Goal: Task Accomplishment & Management: Manage account settings

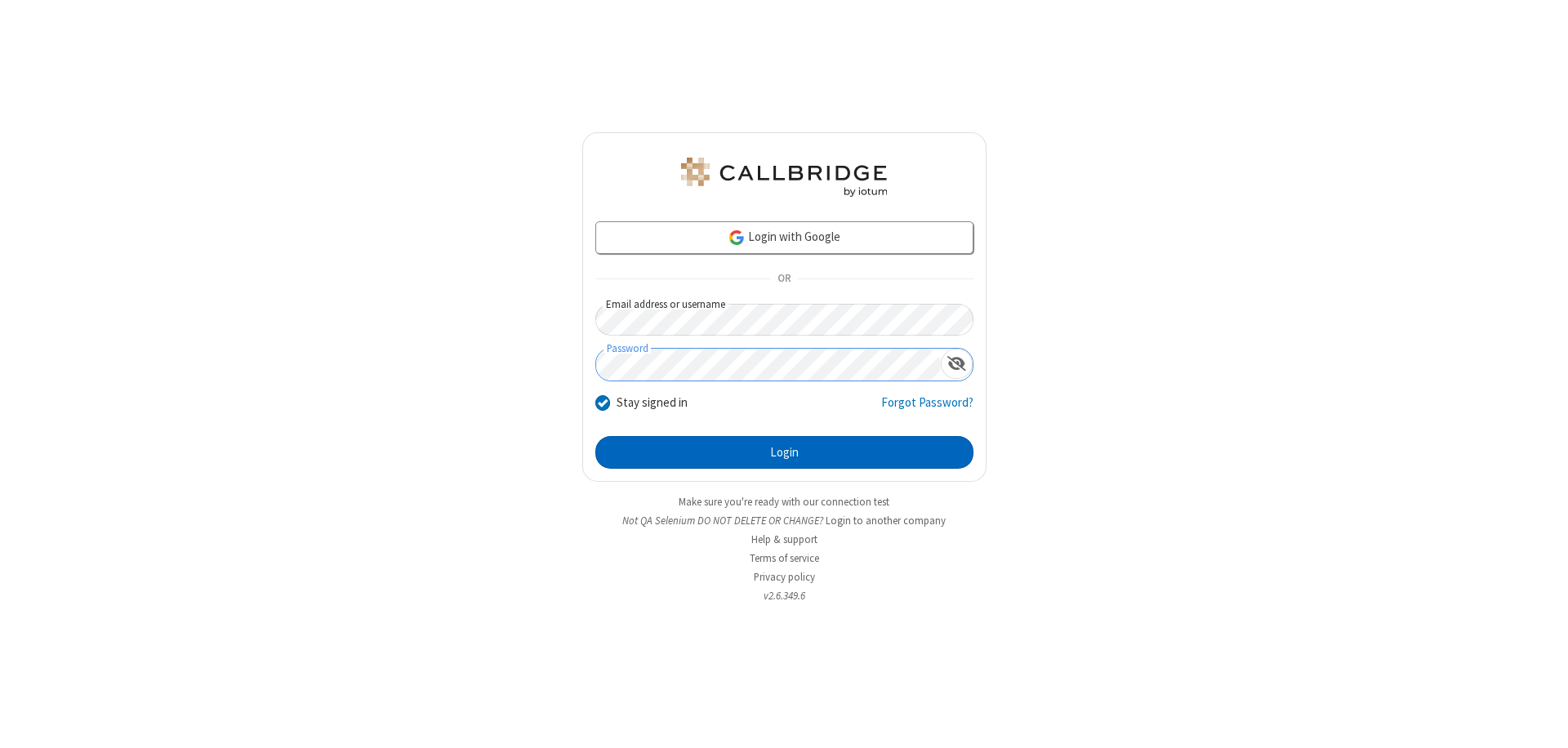
click at [784, 453] on button "Login" at bounding box center [784, 452] width 378 height 32
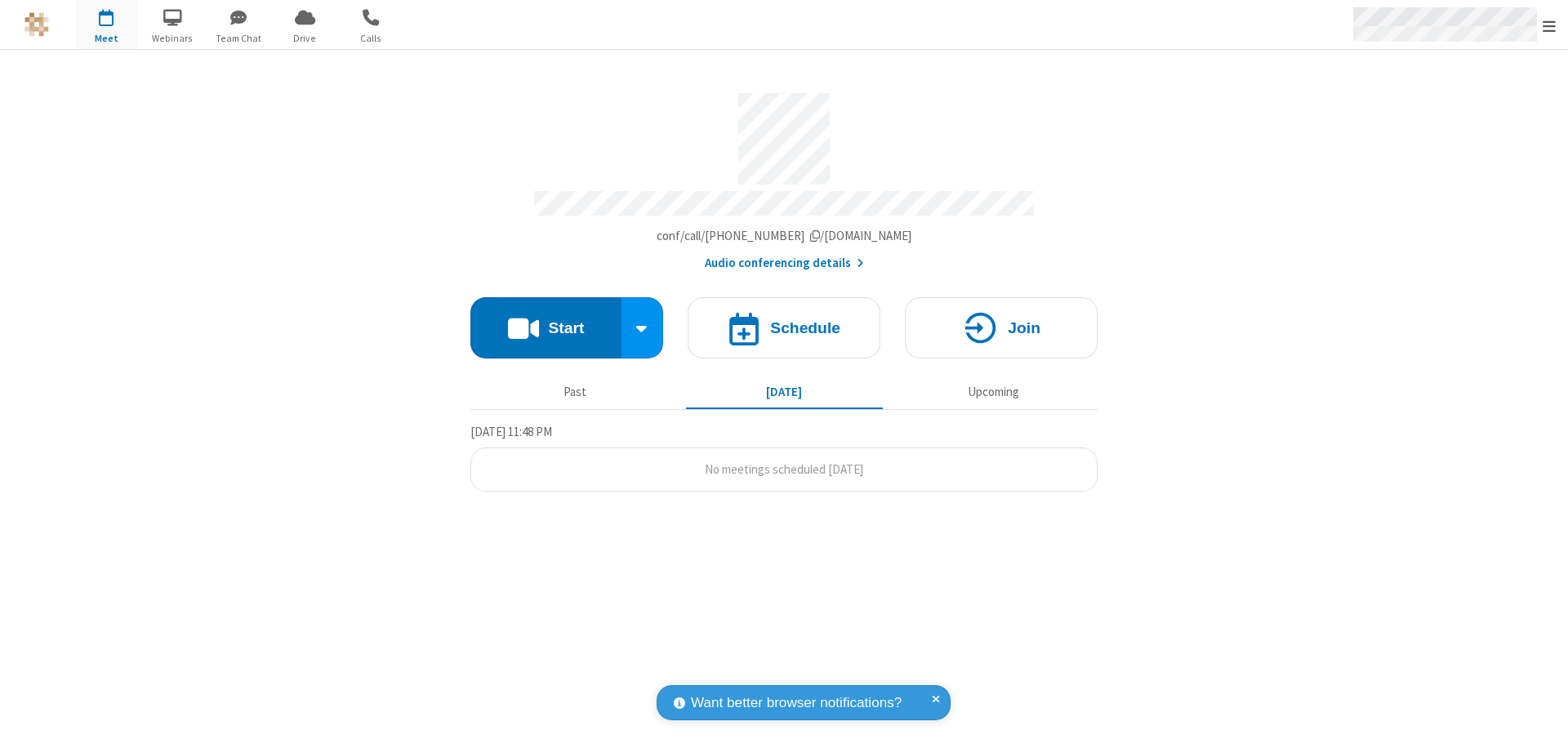
click at [1549, 25] on span "Open menu" at bounding box center [1549, 26] width 13 height 17
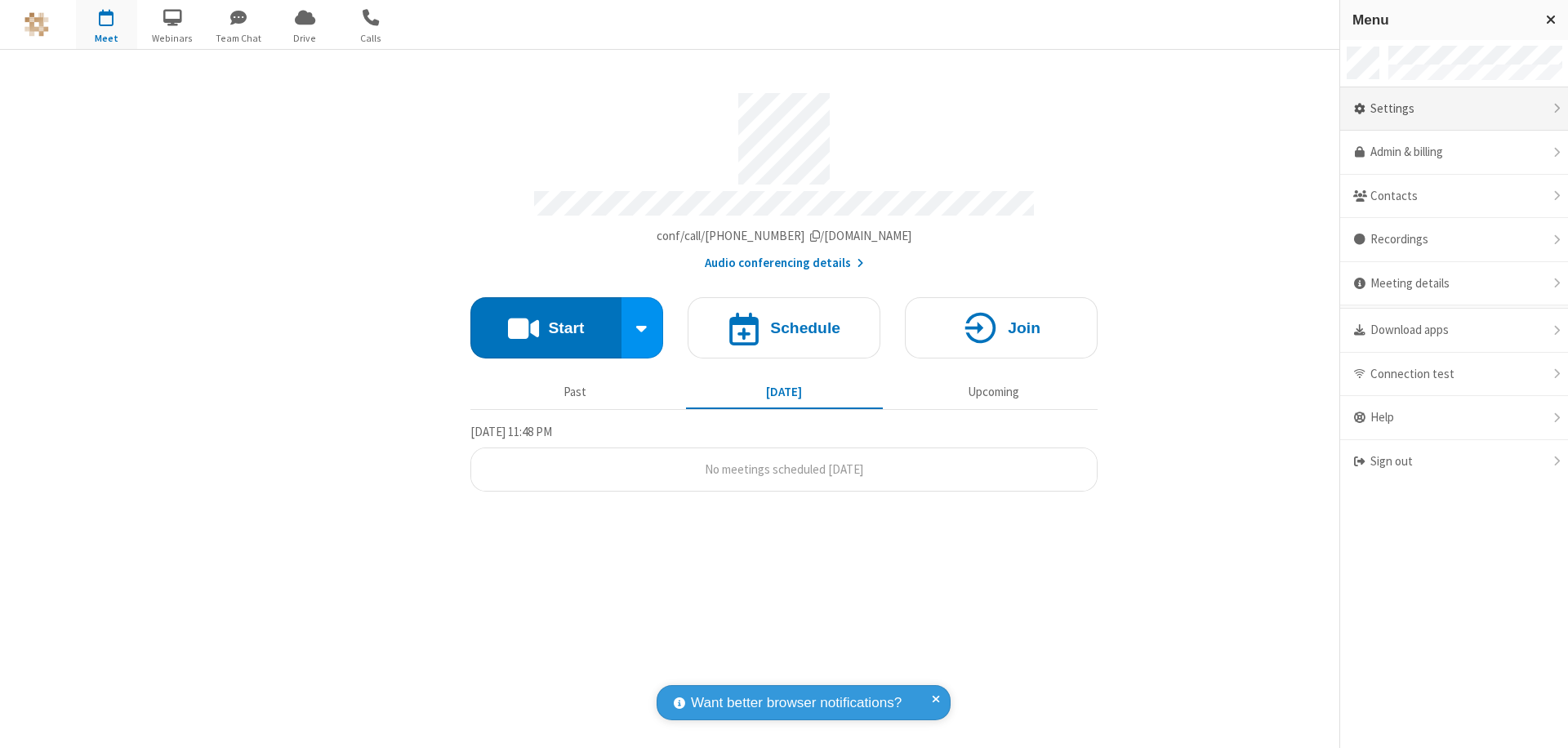
click at [1454, 109] on div "Settings" at bounding box center [1454, 110] width 228 height 44
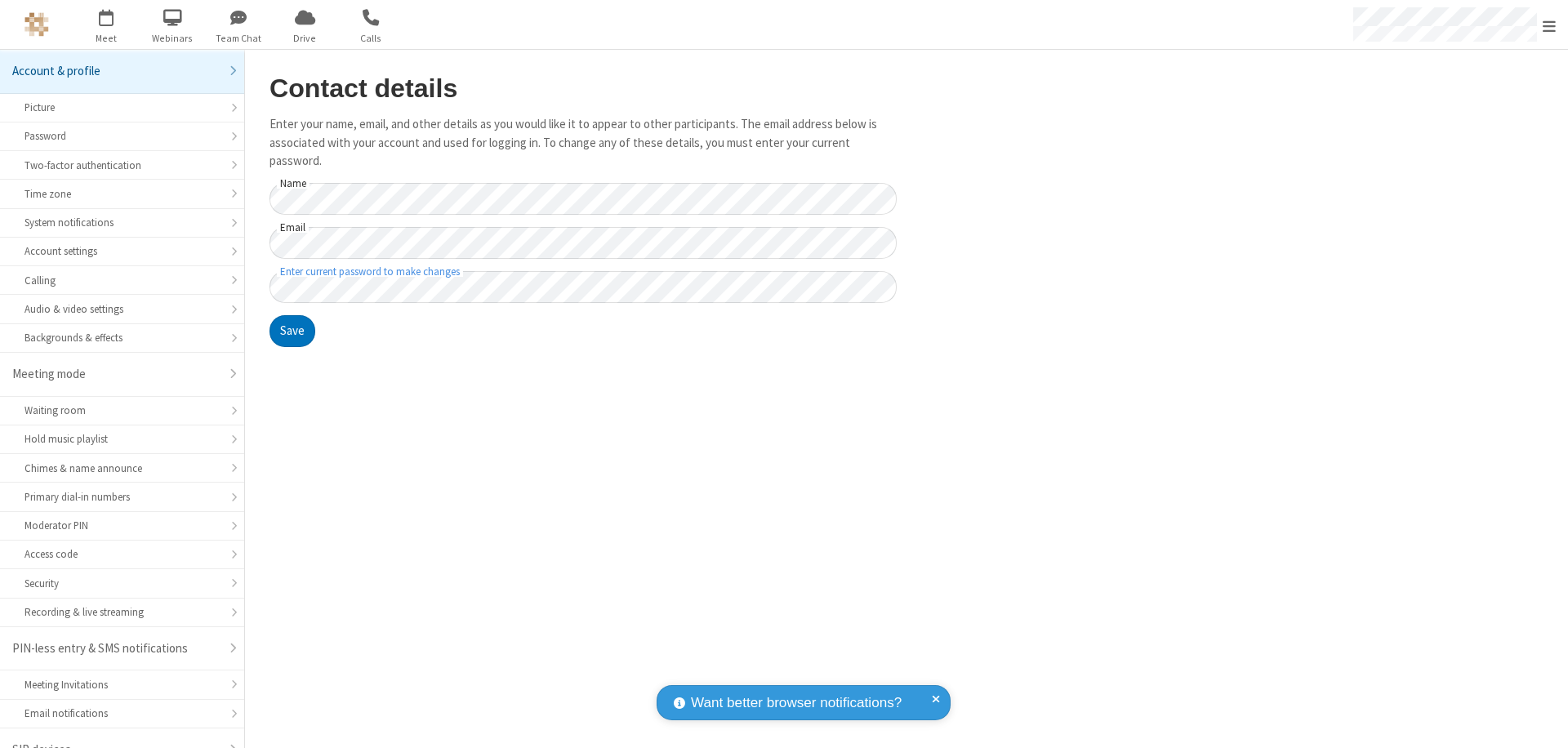
scroll to position [23, 0]
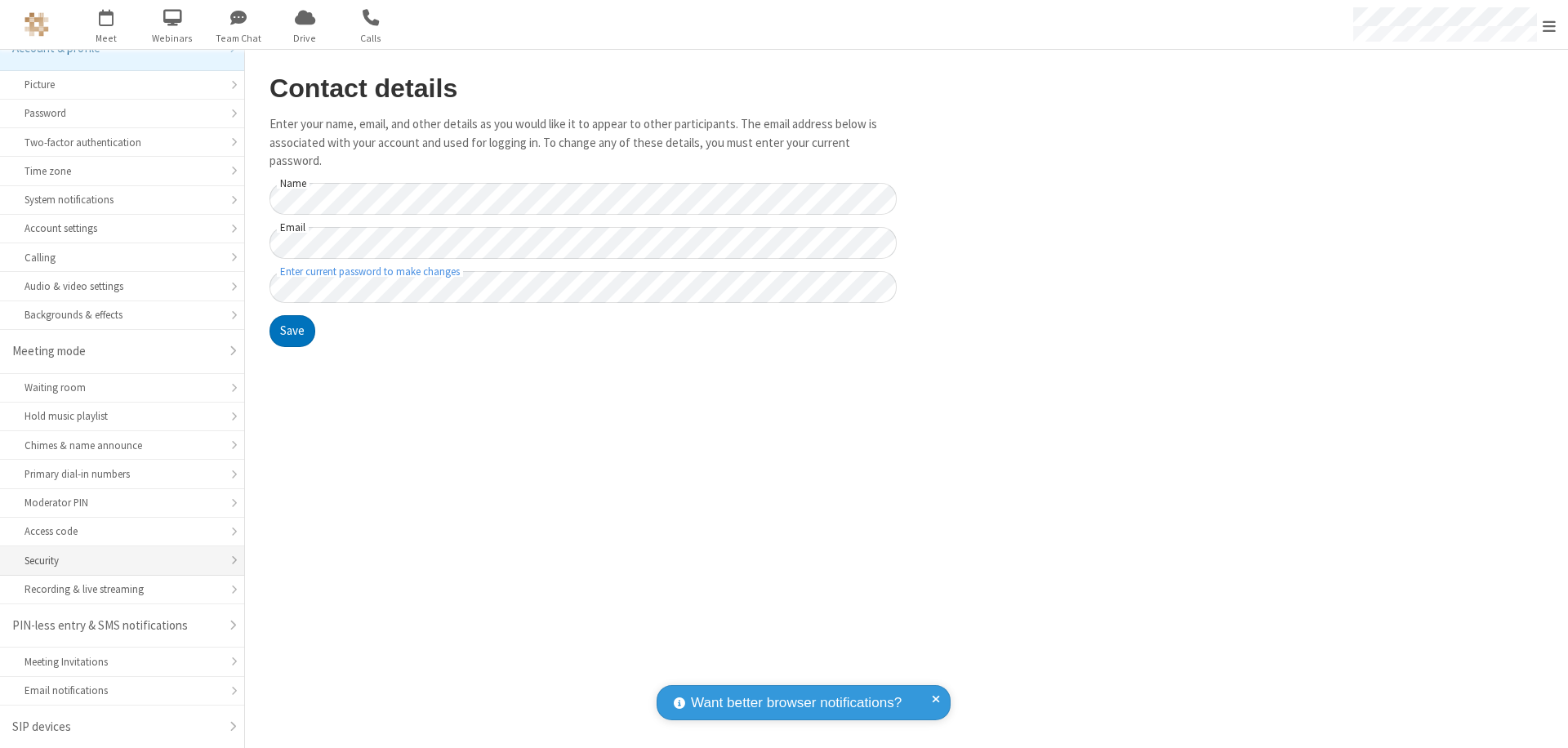
click at [116, 561] on div "Security" at bounding box center [123, 561] width 195 height 16
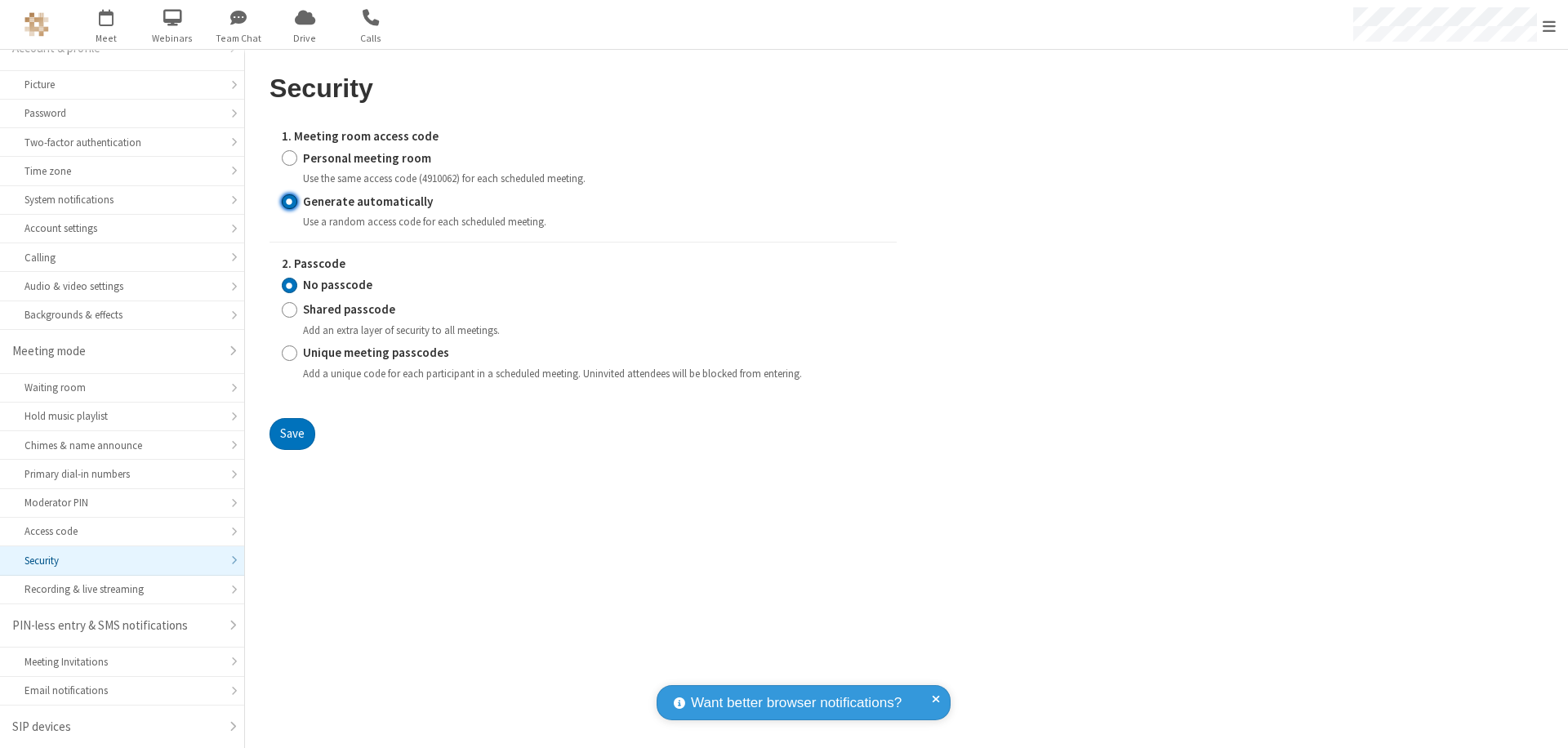
click at [289, 201] on input "Generate automatically" at bounding box center [289, 201] width 16 height 18
click at [289, 310] on input "Shared passcode" at bounding box center [289, 310] width 16 height 18
radio input "true"
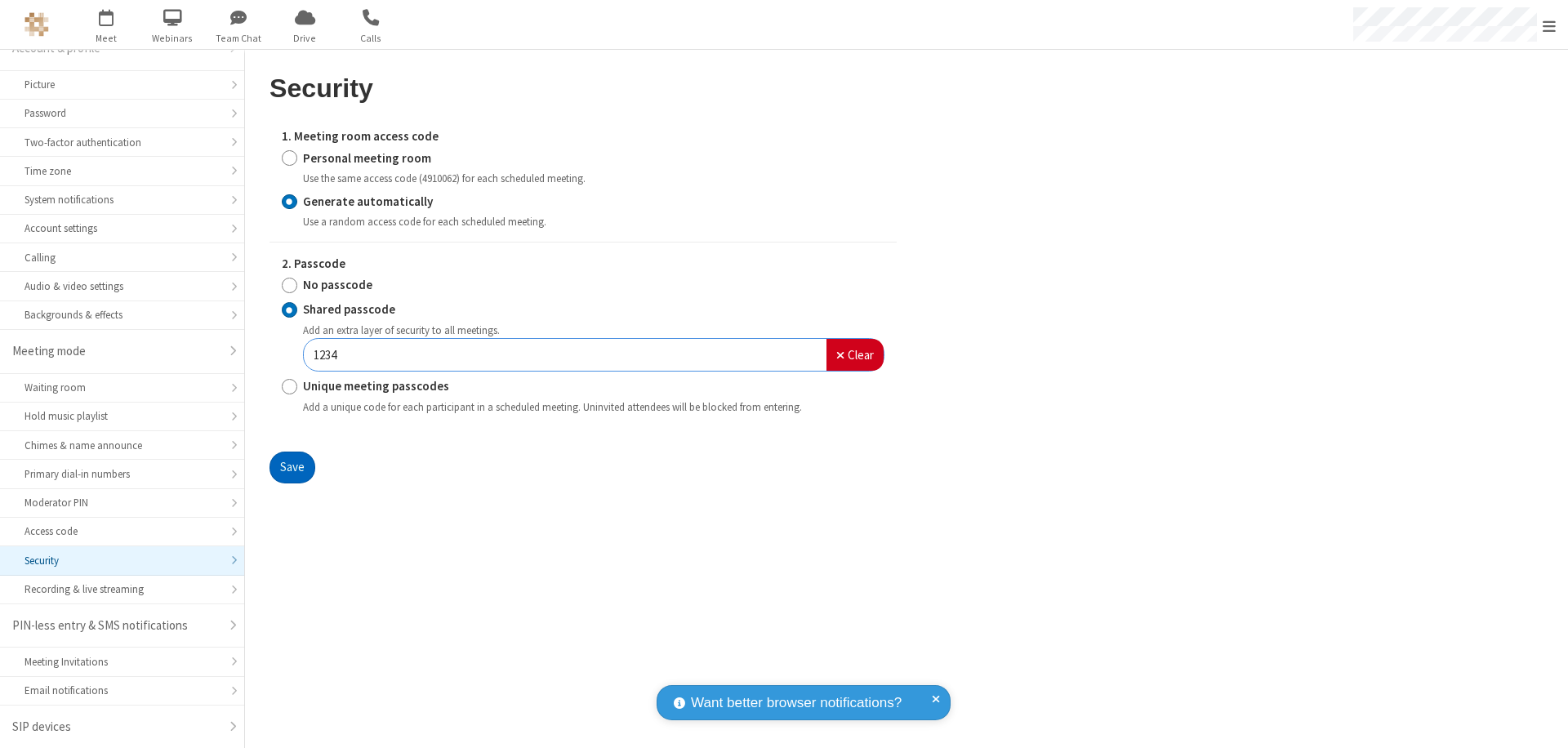
type input "1234"
click at [291, 468] on button "Save" at bounding box center [292, 468] width 46 height 32
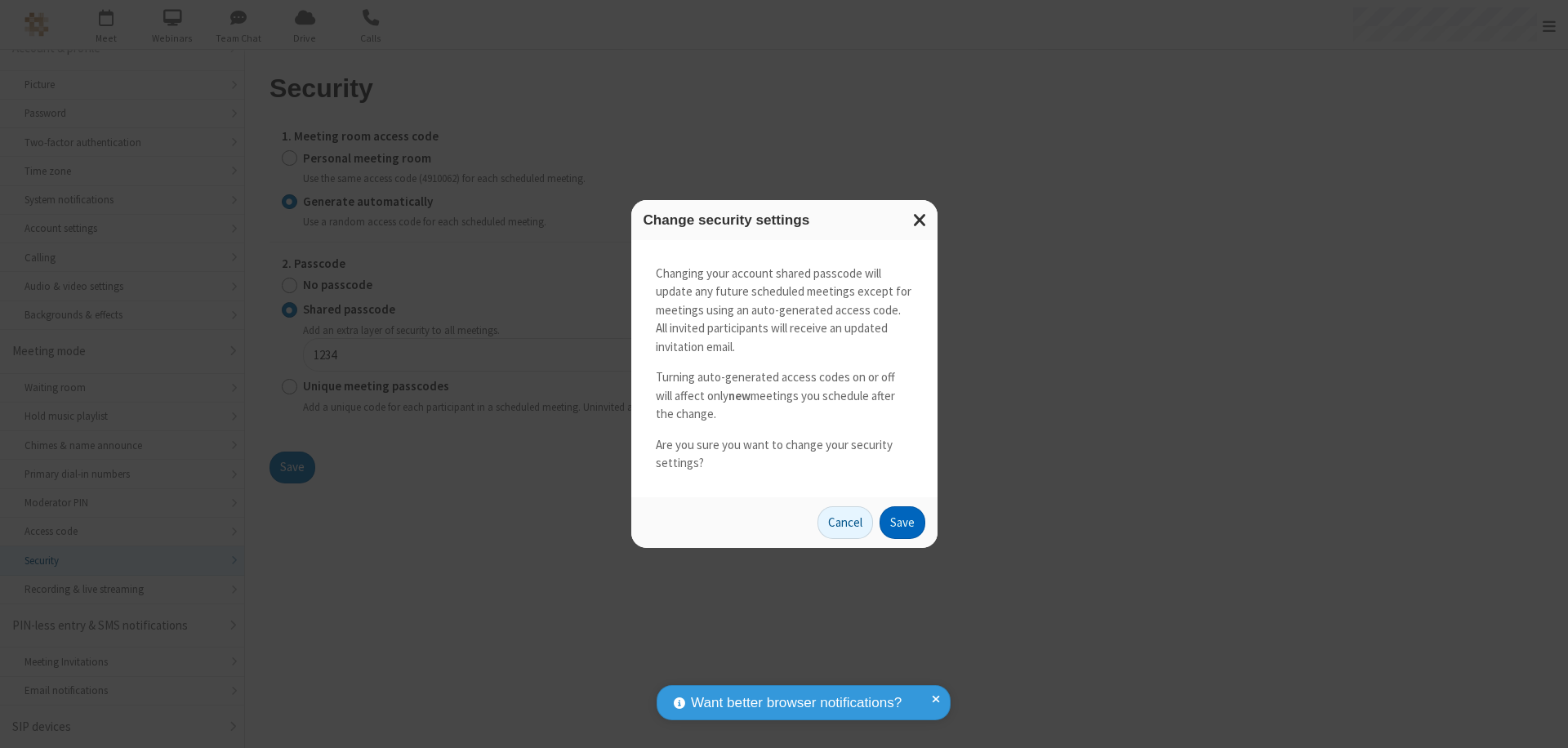
click at [902, 522] on button "Save" at bounding box center [902, 522] width 46 height 32
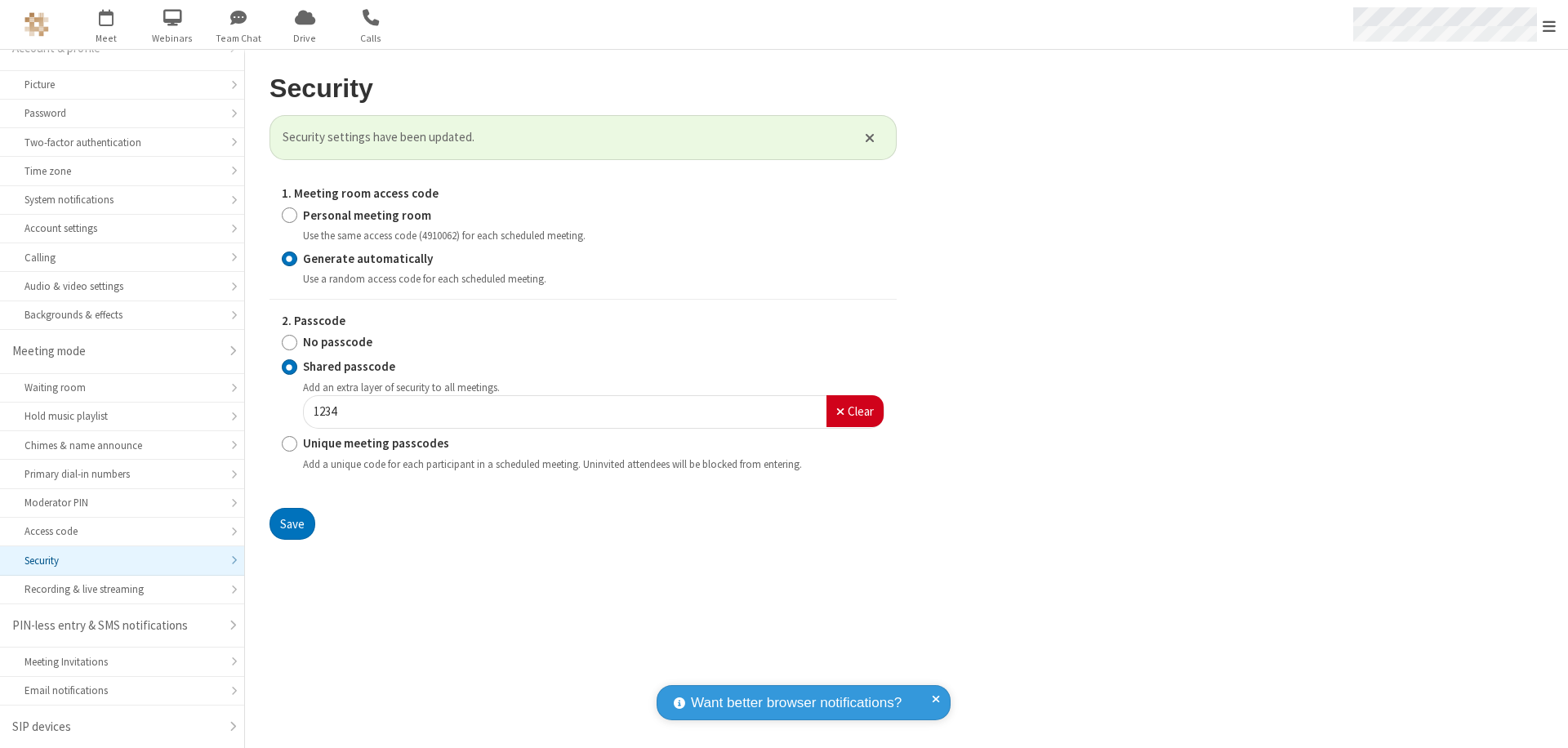
click at [1549, 25] on span "Open menu" at bounding box center [1549, 26] width 13 height 17
click at [106, 25] on span "button" at bounding box center [106, 18] width 61 height 28
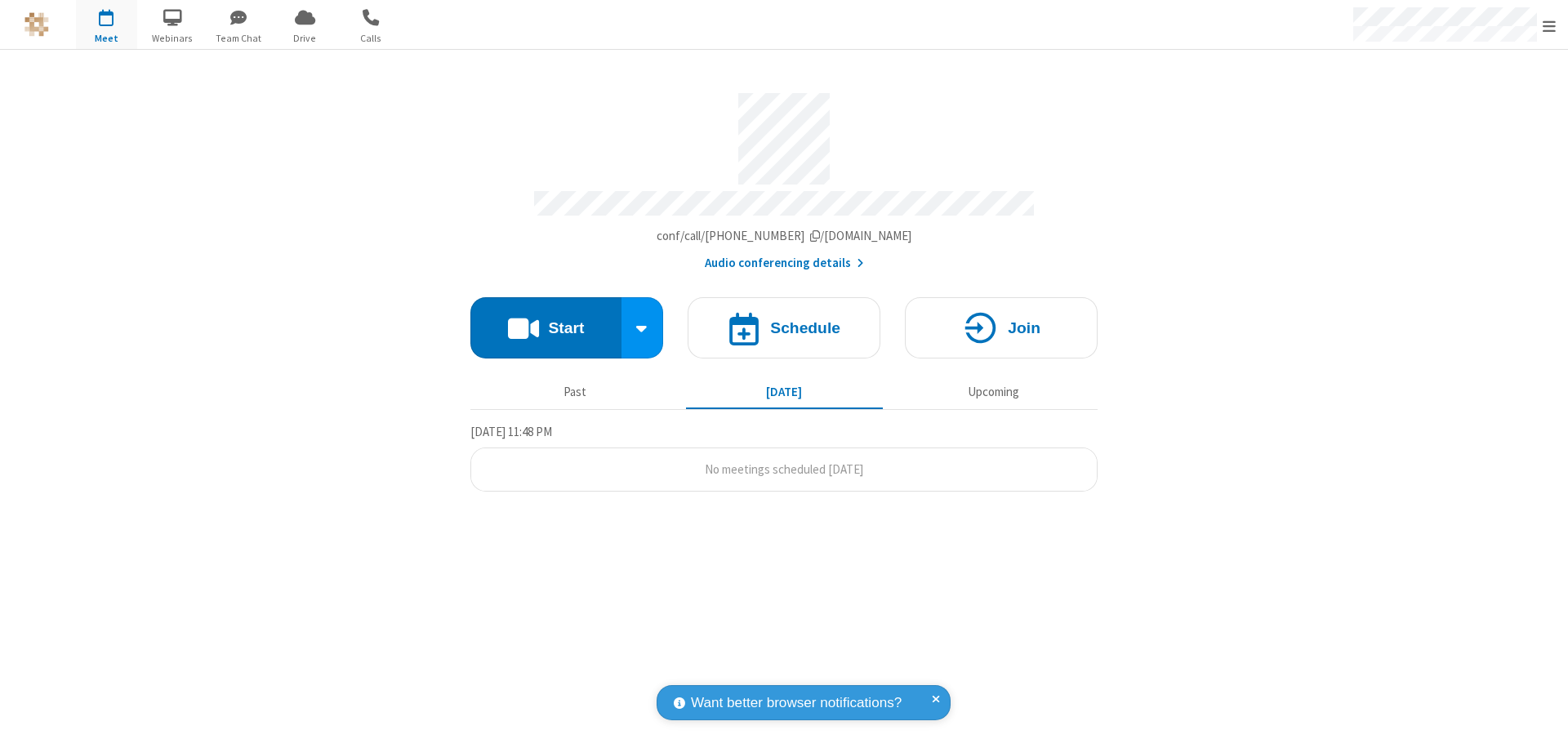
click at [784, 320] on h4 "Schedule" at bounding box center [805, 327] width 70 height 16
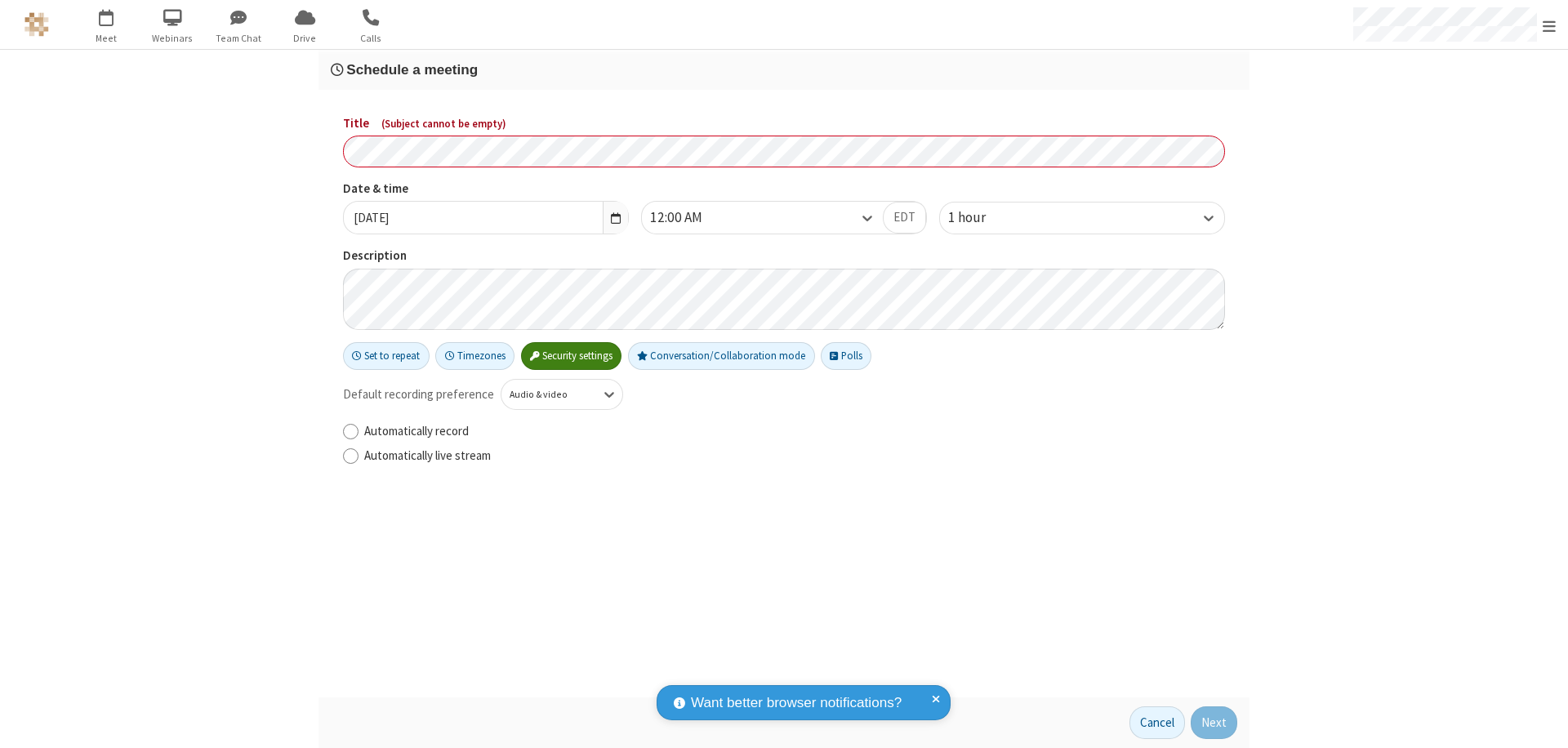
click at [784, 69] on h3 "Schedule a meeting" at bounding box center [784, 69] width 906 height 16
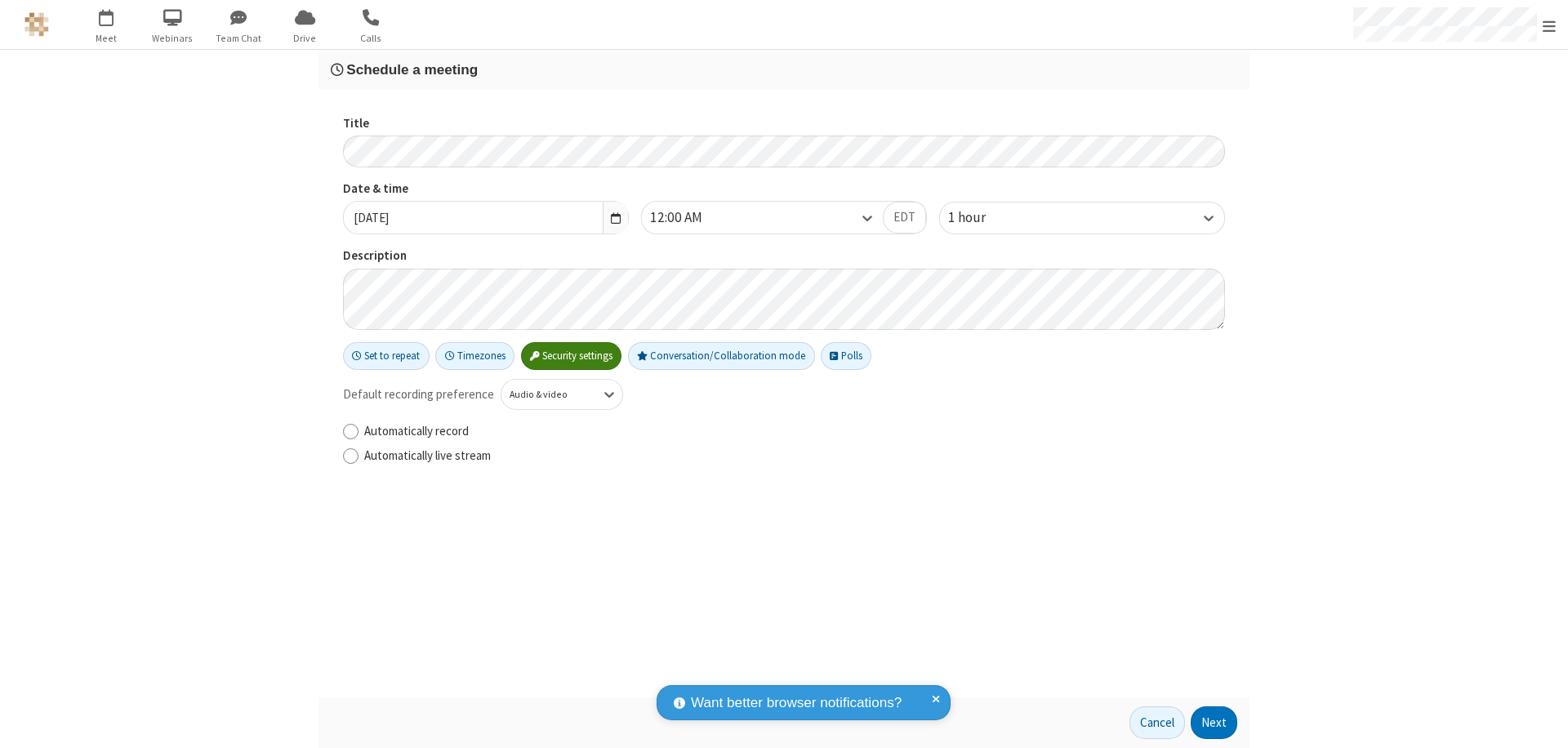
click at [1214, 723] on button "Next" at bounding box center [1214, 722] width 46 height 32
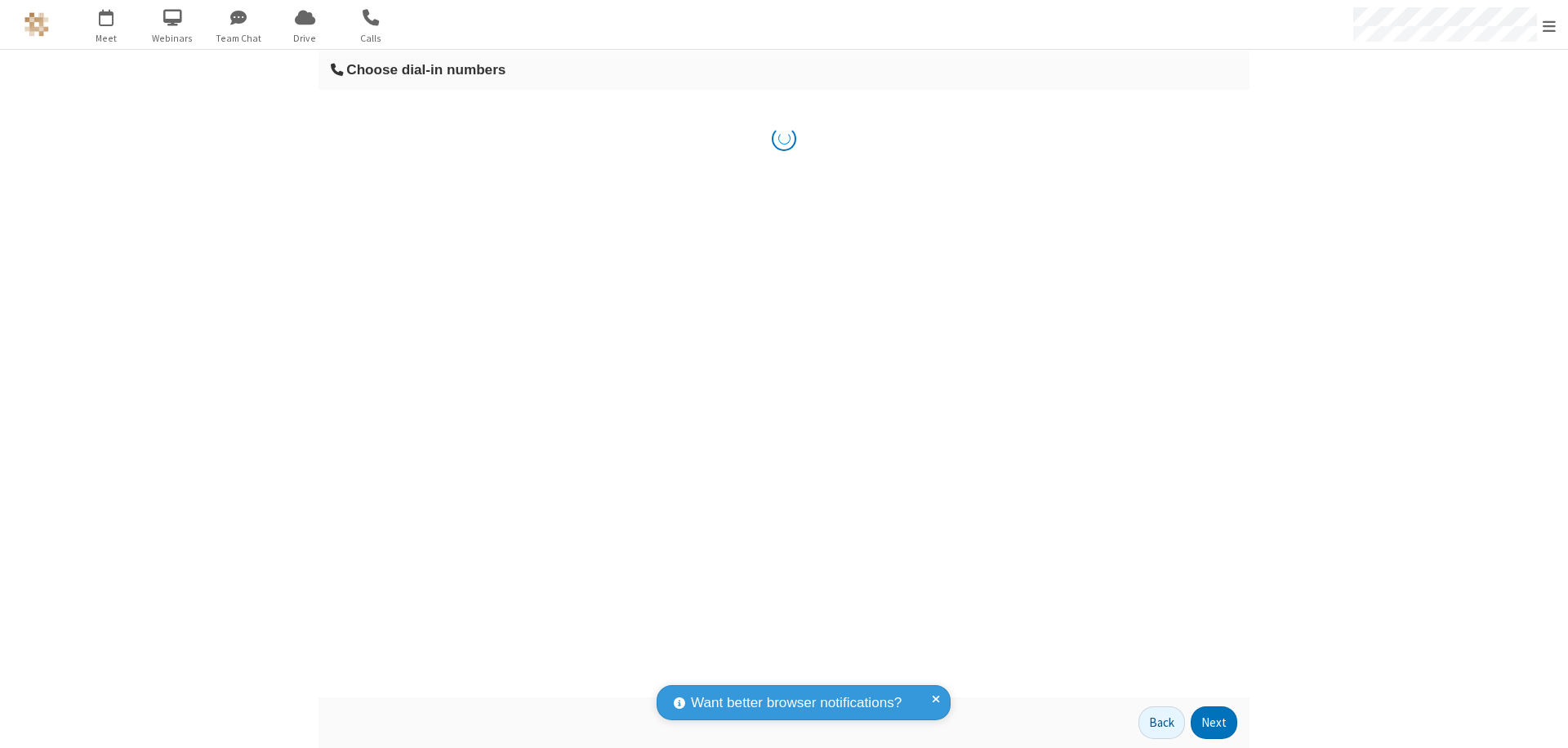
click at [1214, 723] on button "Next" at bounding box center [1214, 722] width 46 height 32
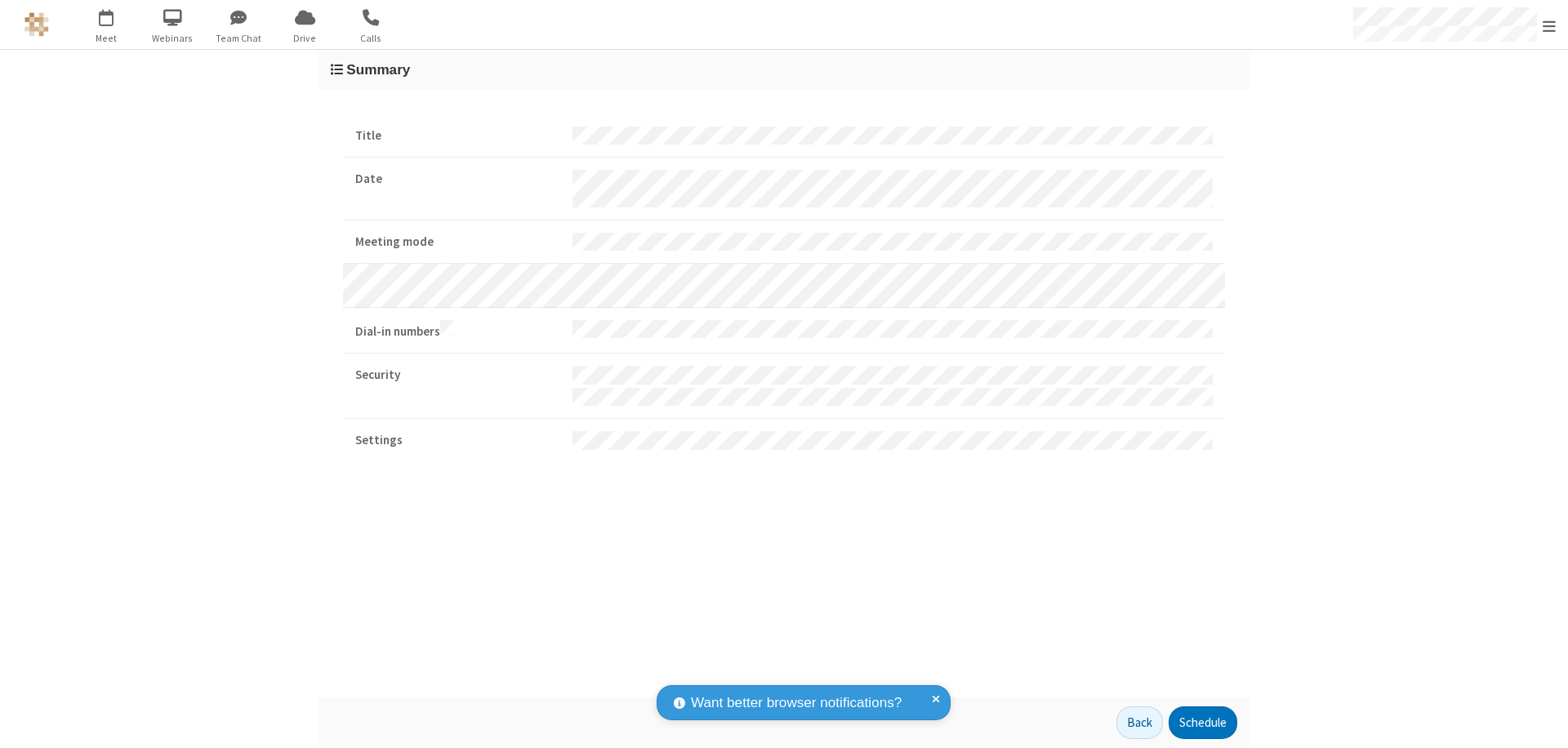
click at [1202, 723] on button "Schedule" at bounding box center [1203, 722] width 68 height 32
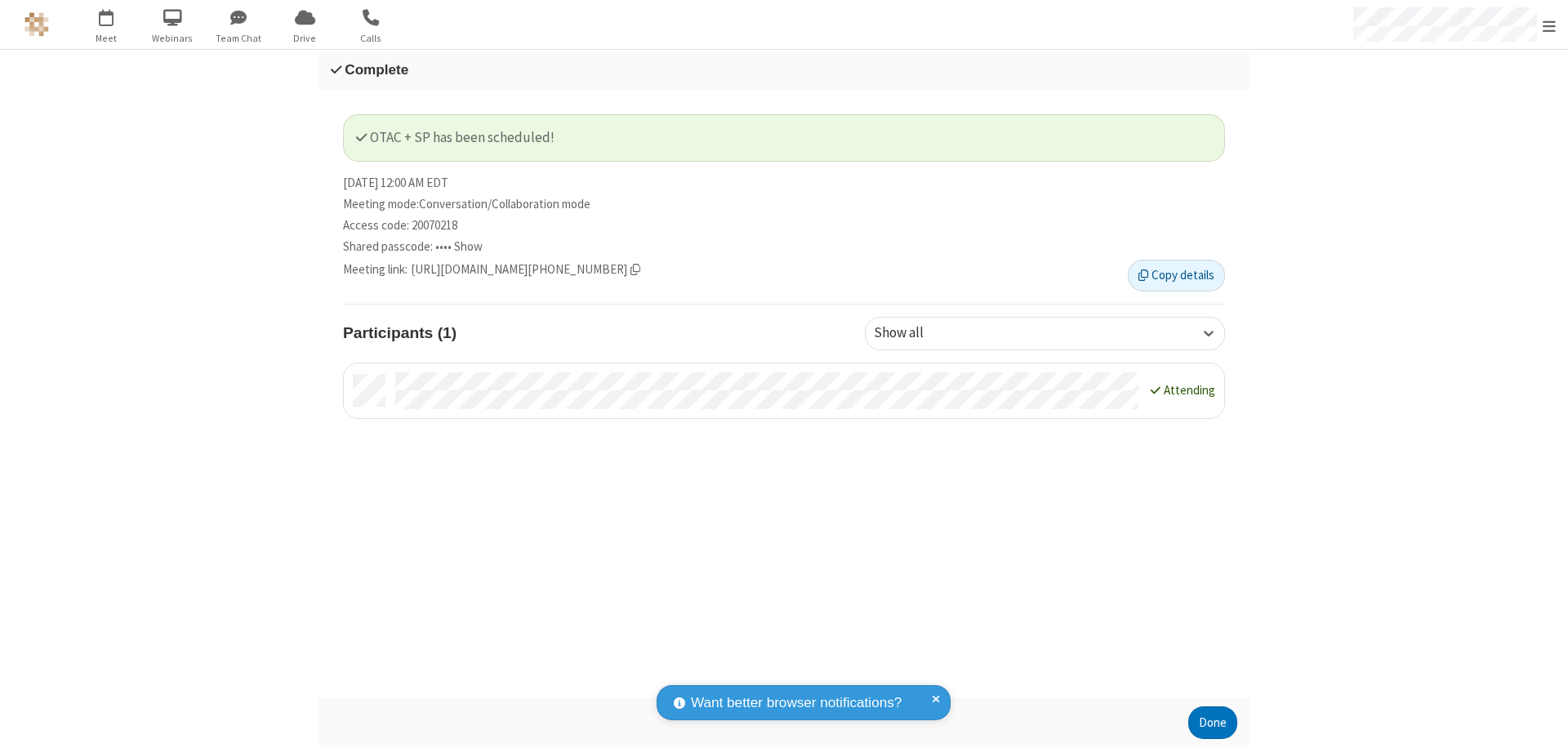
click at [1549, 25] on span "Open menu" at bounding box center [1549, 26] width 13 height 17
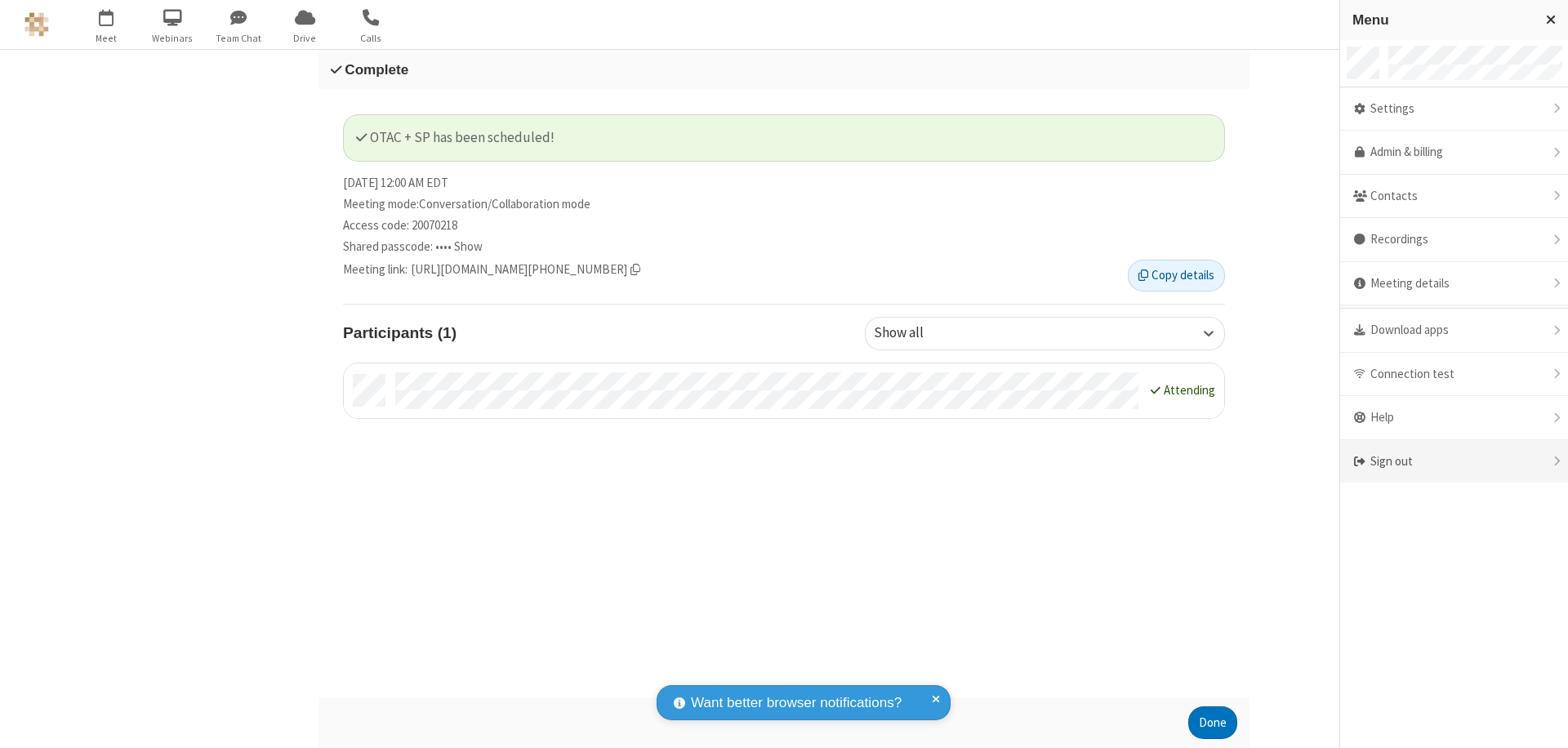
click at [1459, 461] on div "Sign out" at bounding box center [1454, 461] width 228 height 43
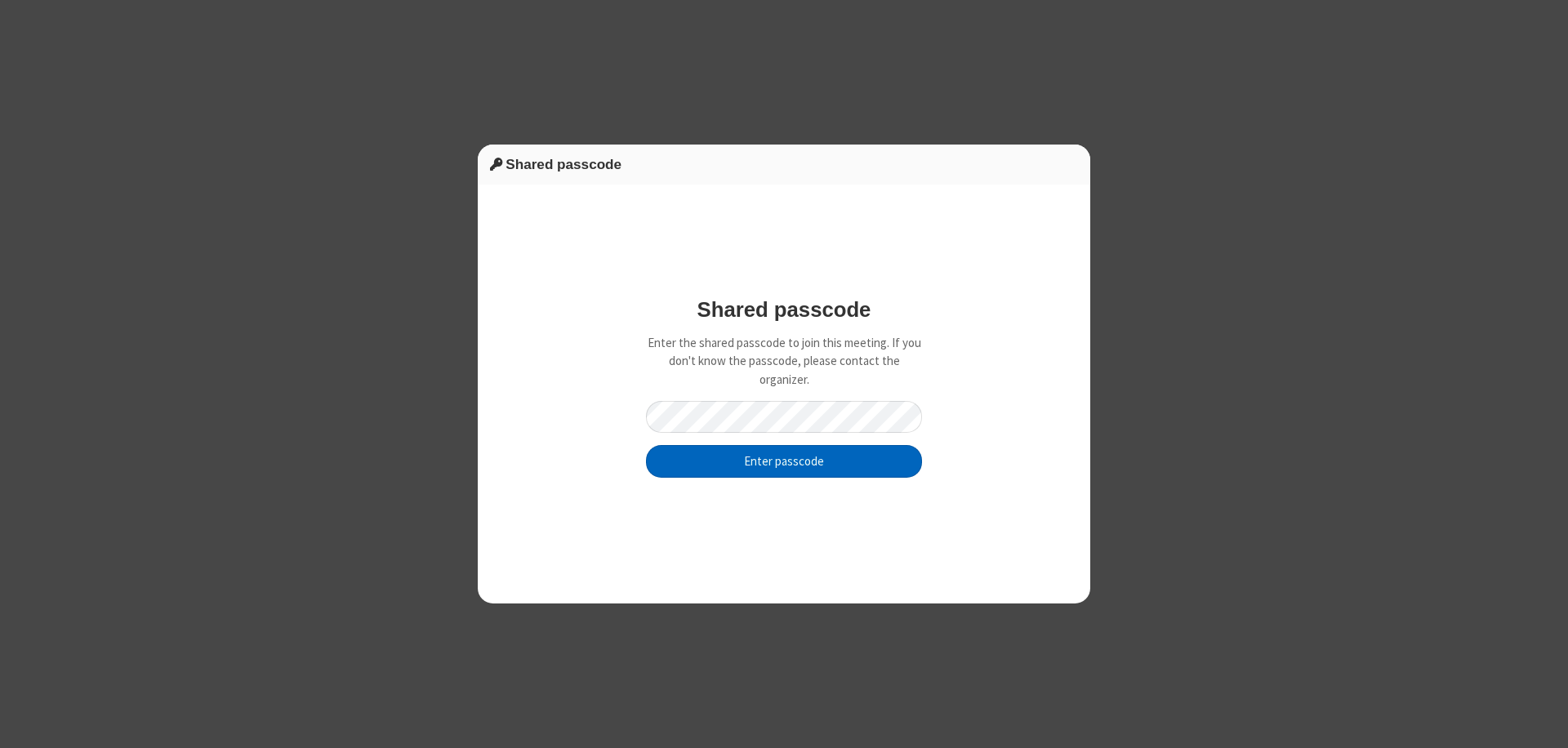
click at [784, 461] on button "Enter passcode" at bounding box center [784, 461] width 276 height 32
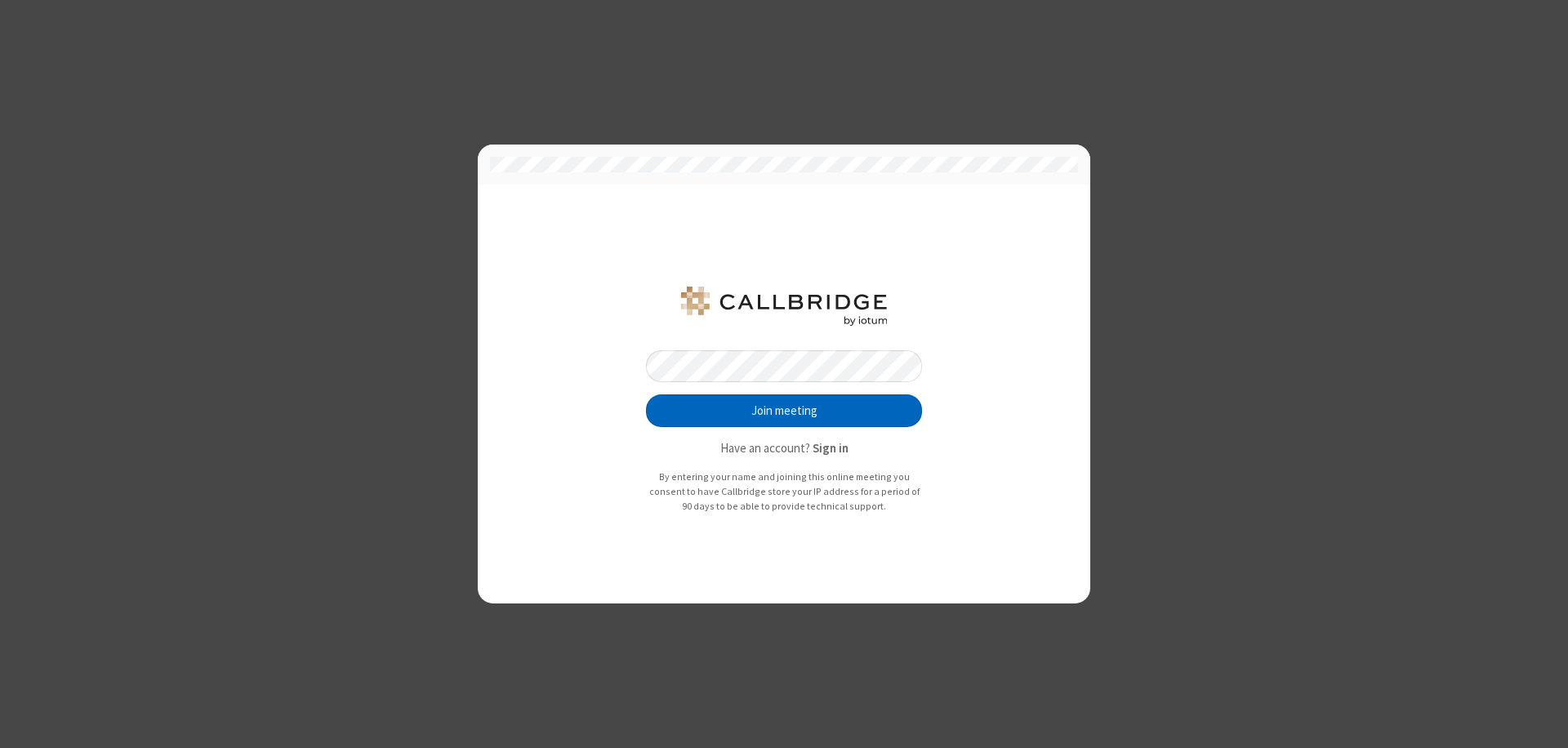
click at [784, 411] on button "Join meeting" at bounding box center [784, 410] width 276 height 32
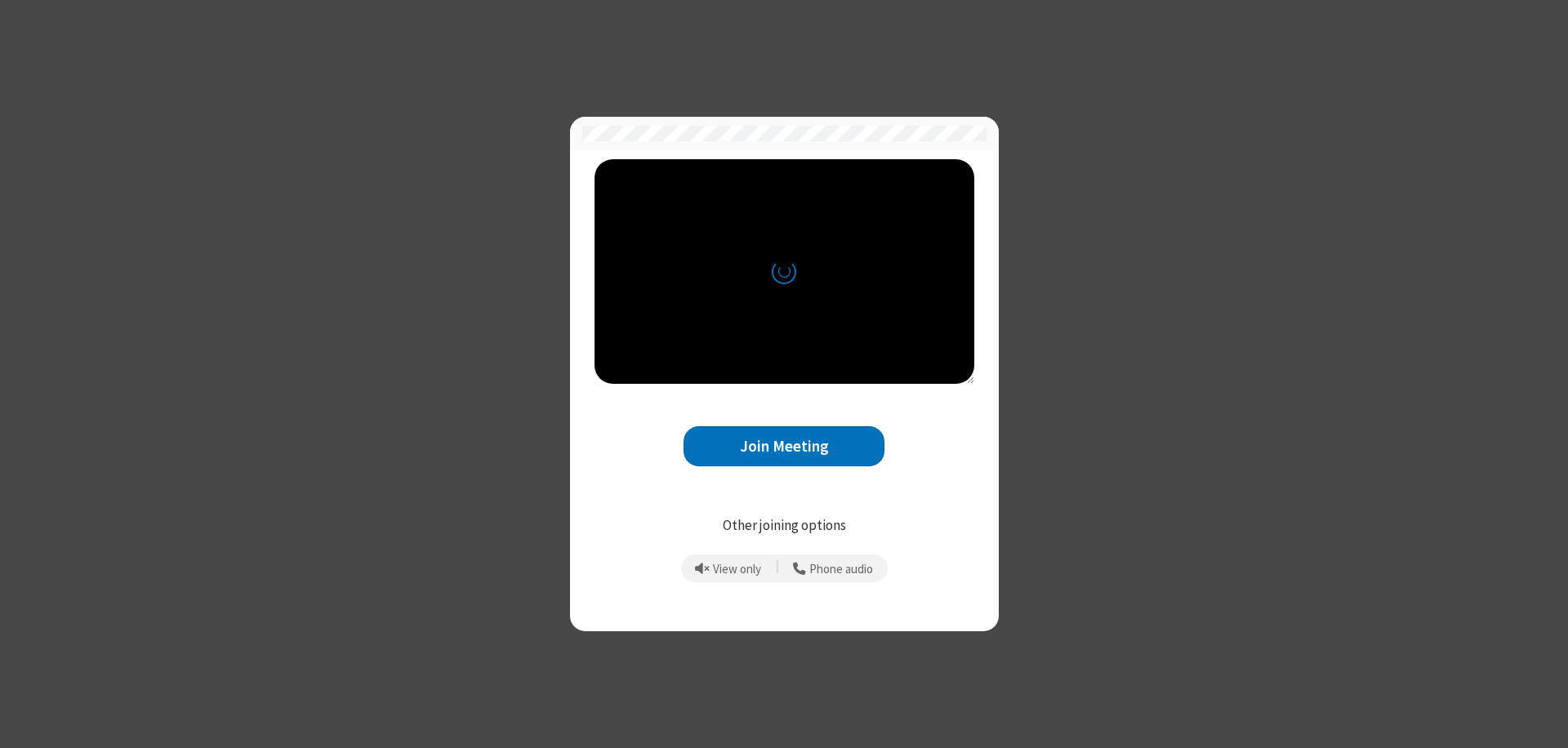
click at [784, 446] on button "Join Meeting" at bounding box center [784, 445] width 201 height 40
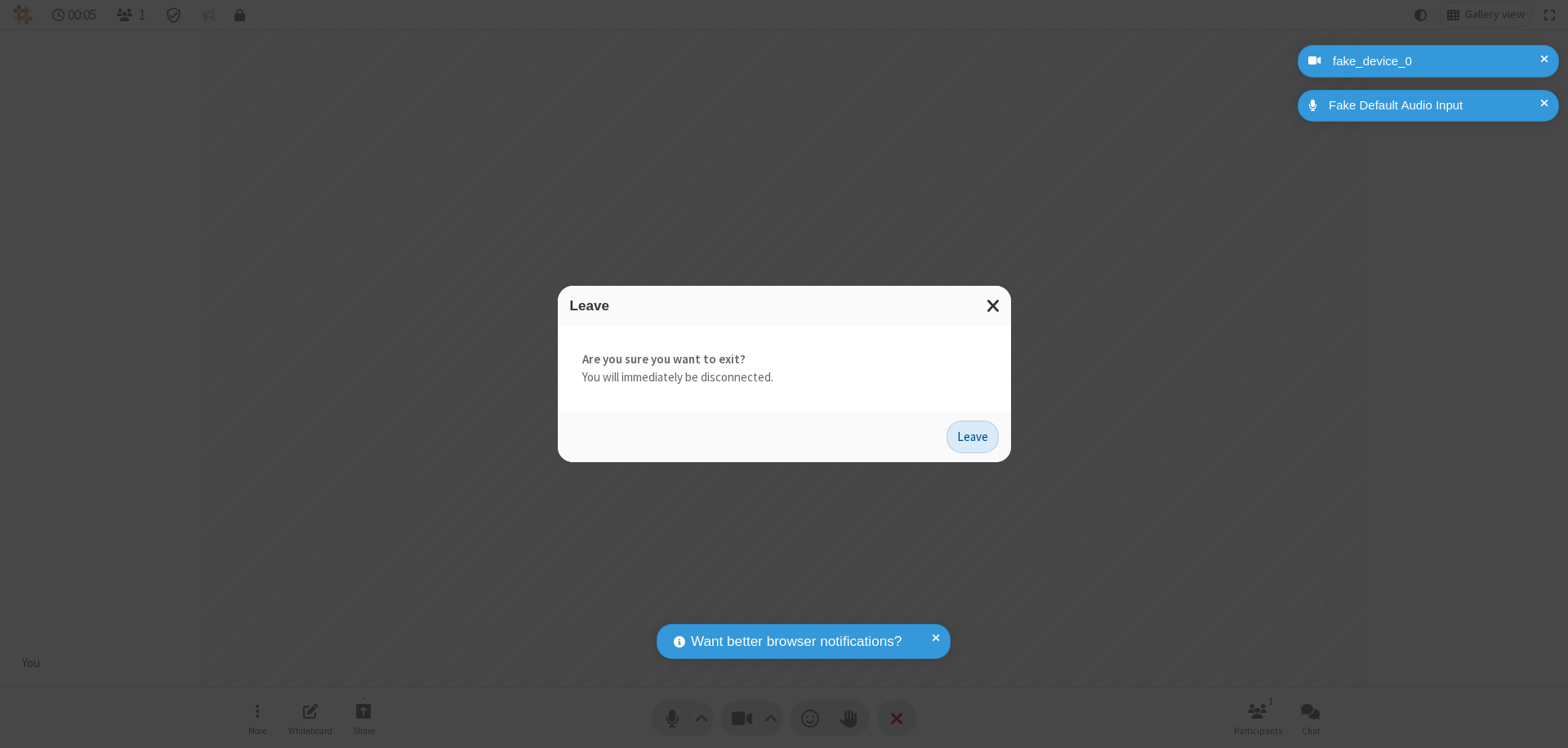
click at [973, 436] on button "Leave" at bounding box center [973, 436] width 53 height 32
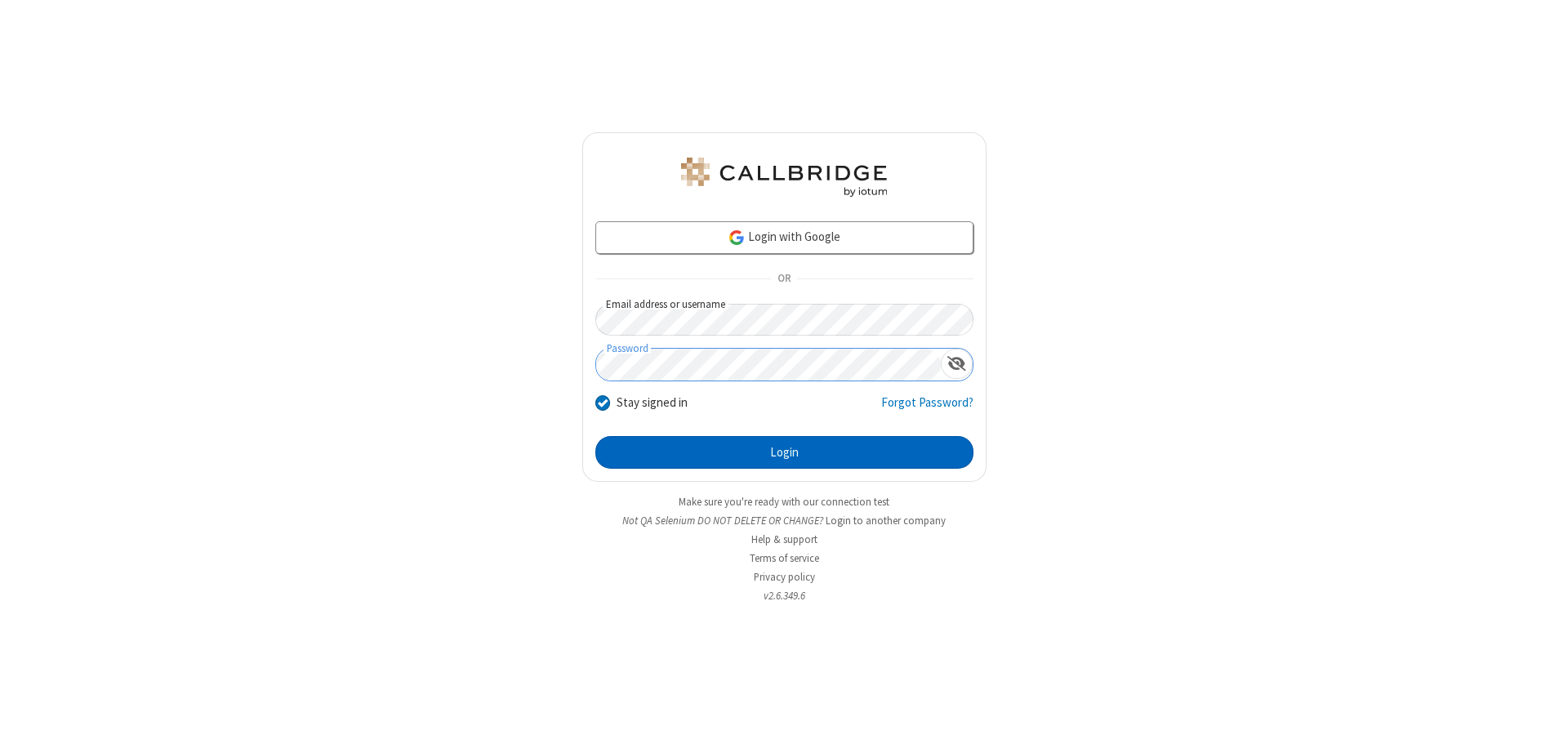
click at [784, 453] on button "Login" at bounding box center [784, 452] width 378 height 32
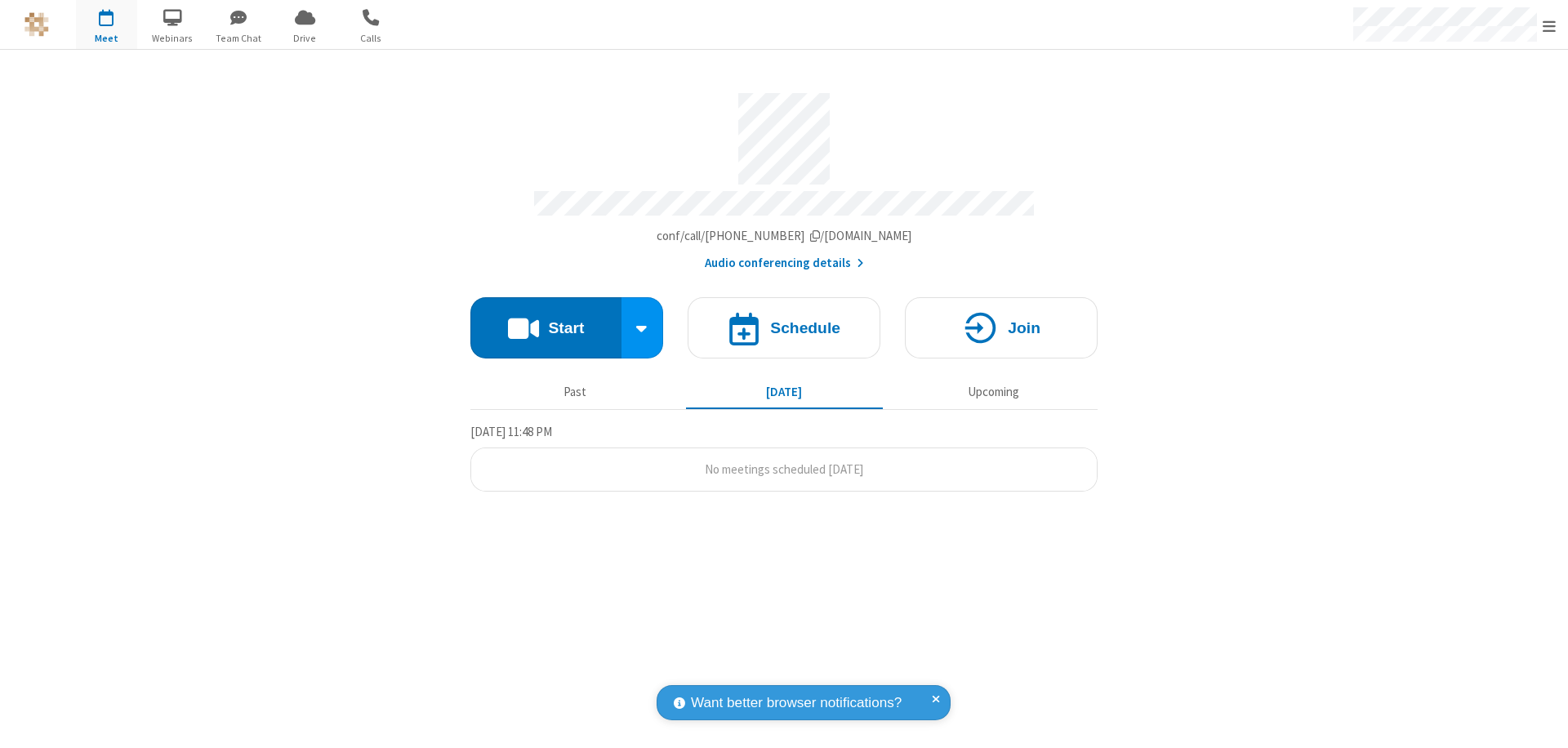
click at [1549, 25] on span "Open menu" at bounding box center [1549, 26] width 13 height 17
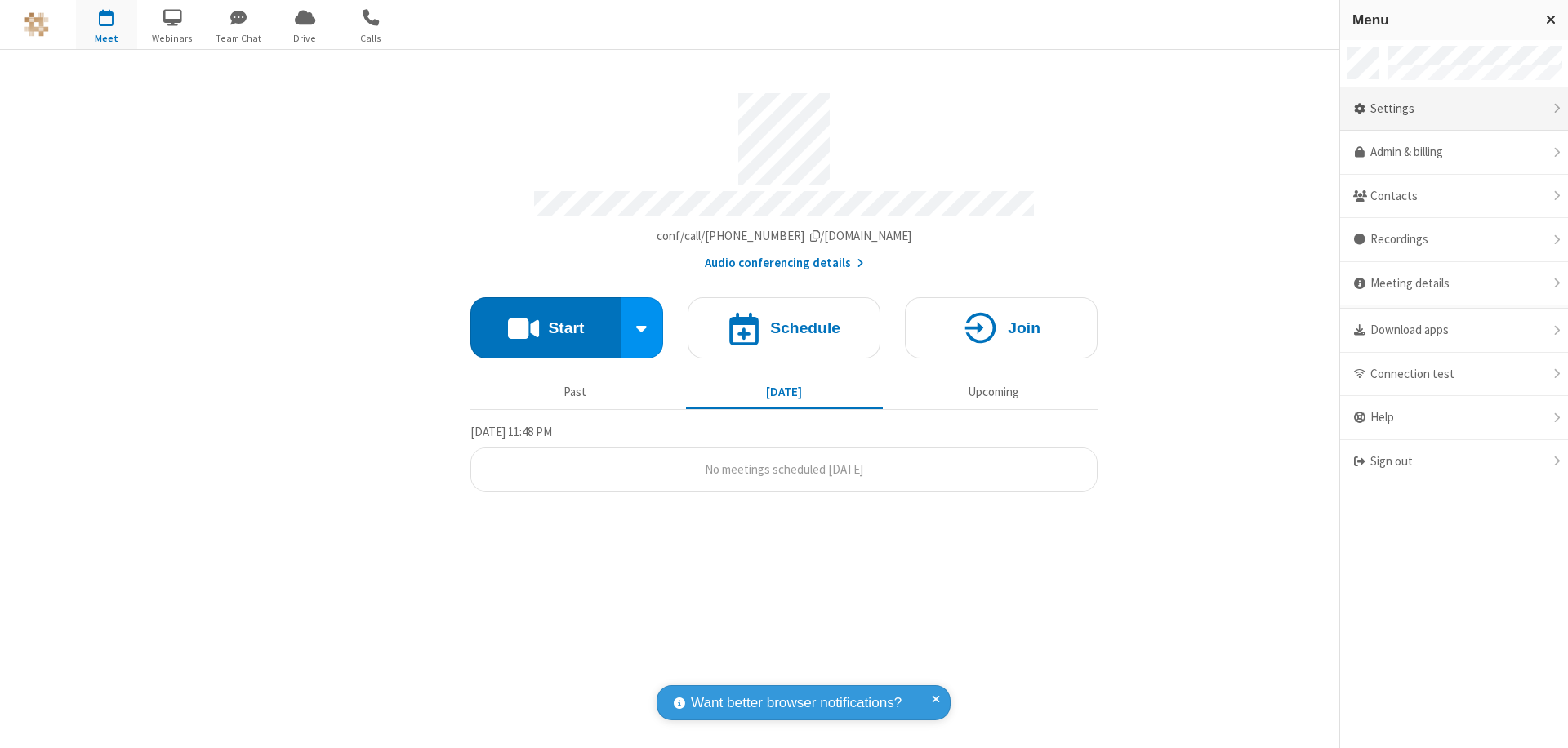
click at [1454, 109] on div "Settings" at bounding box center [1454, 110] width 228 height 44
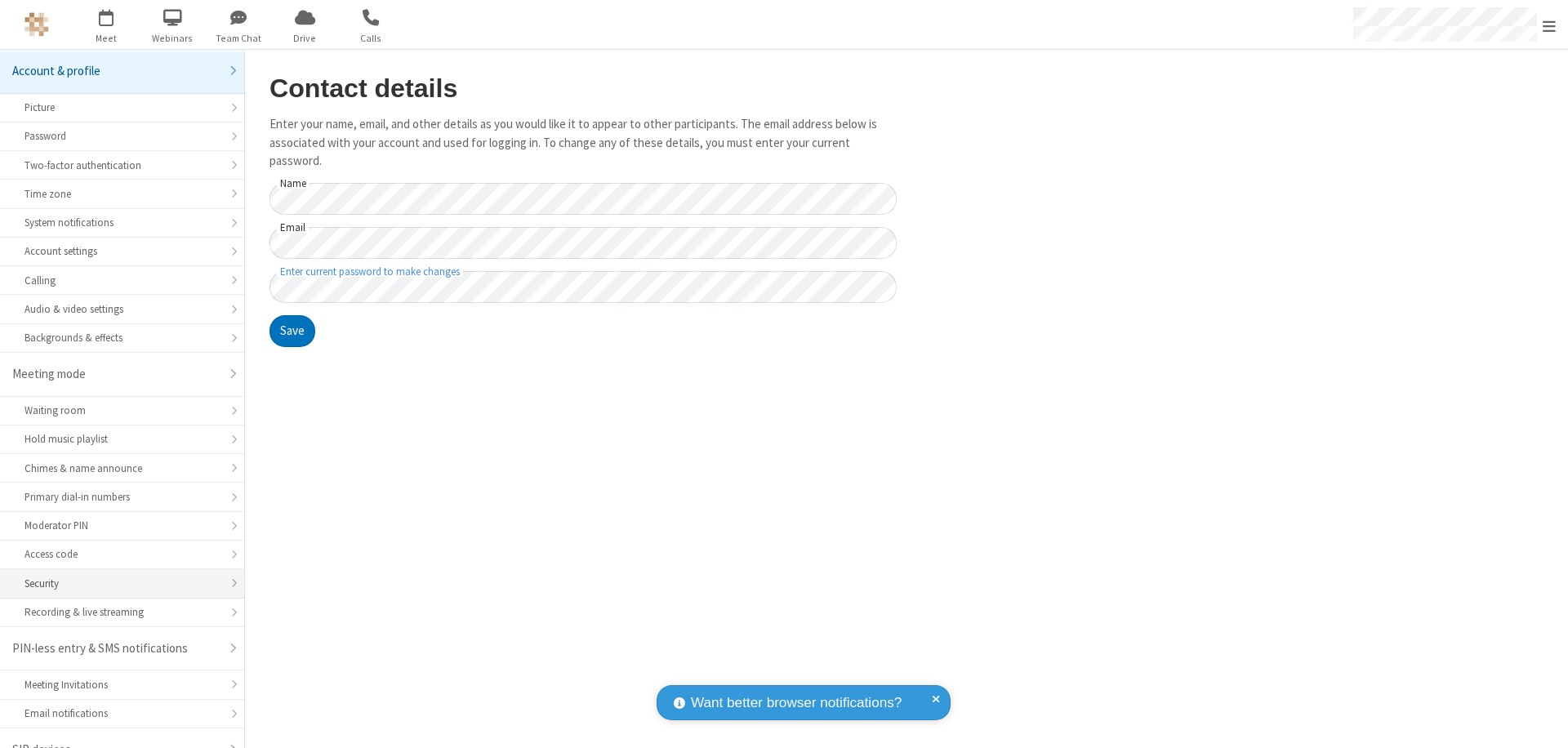
click at [116, 576] on div "Security" at bounding box center [123, 583] width 195 height 16
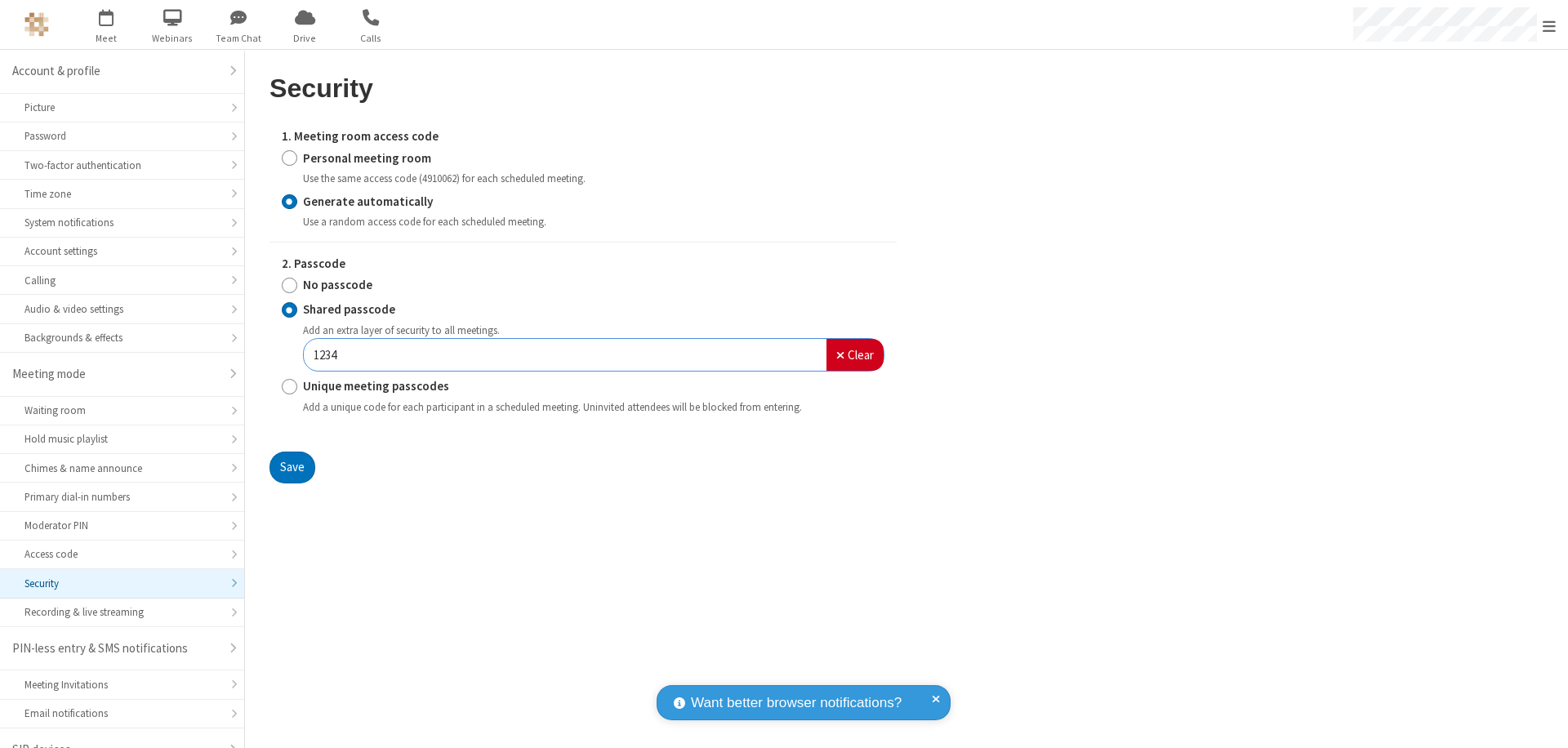
click at [289, 158] on input "Personal meeting room" at bounding box center [289, 158] width 16 height 18
radio input "true"
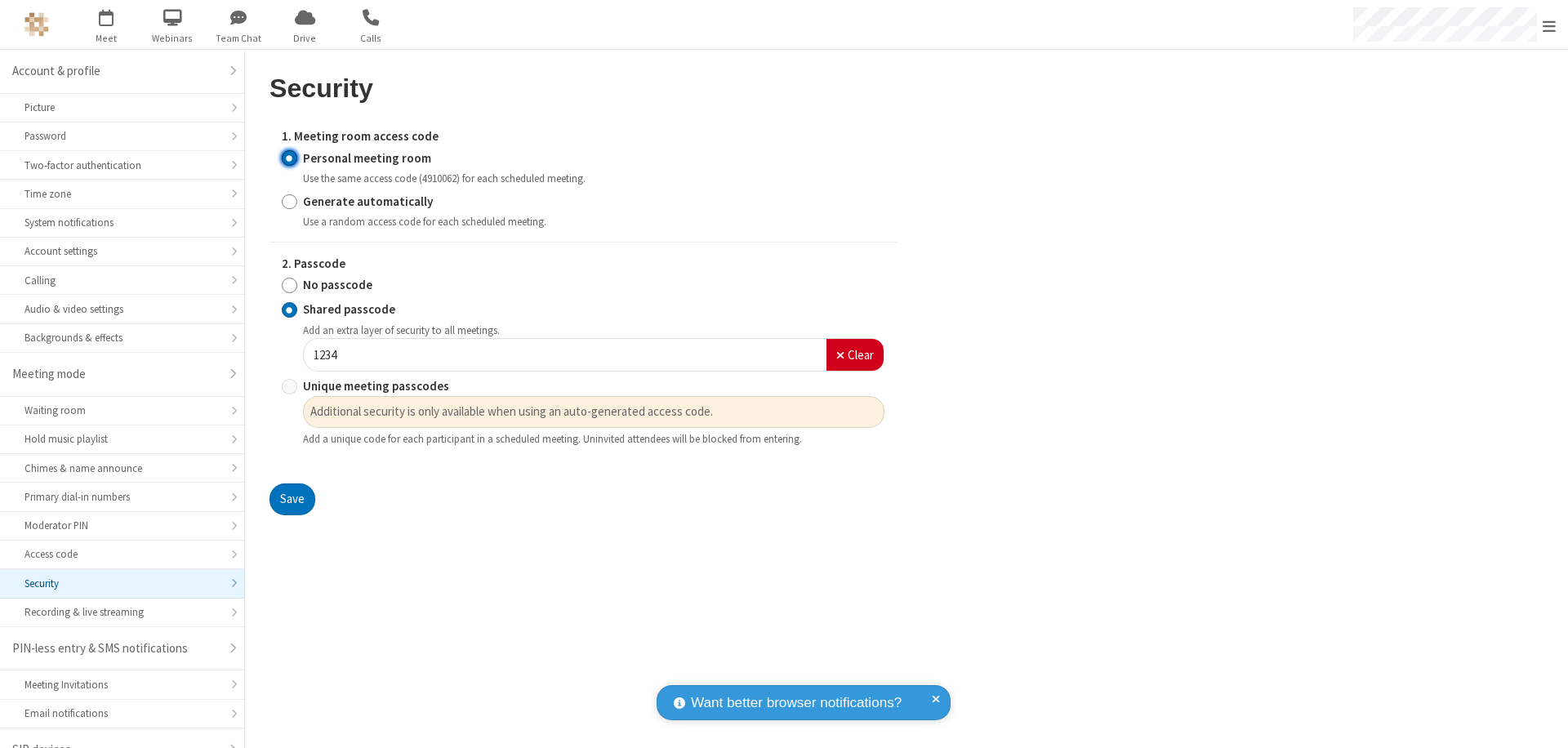
click at [289, 285] on input "No passcode" at bounding box center [289, 285] width 16 height 18
radio input "true"
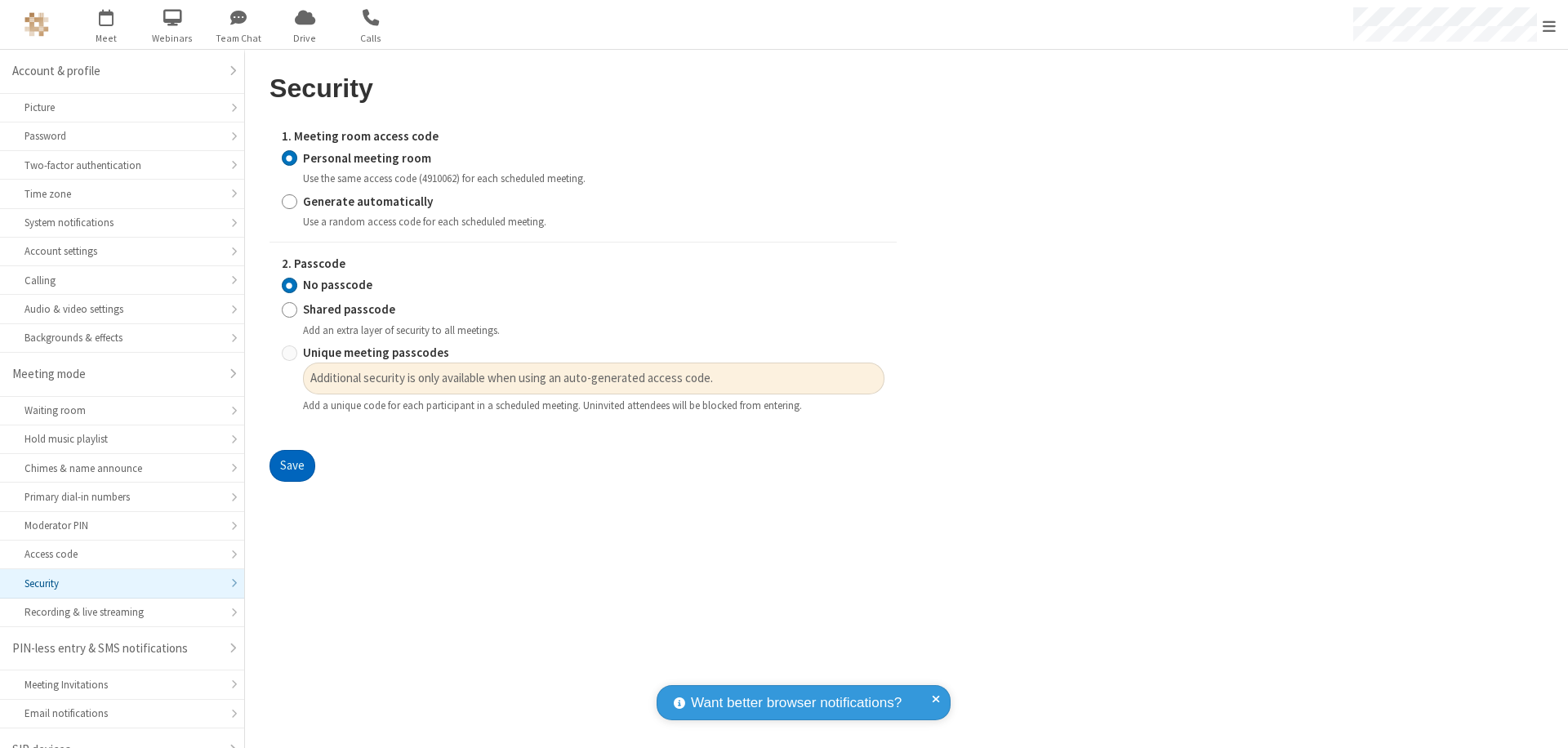
click at [291, 467] on button "Save" at bounding box center [292, 466] width 46 height 32
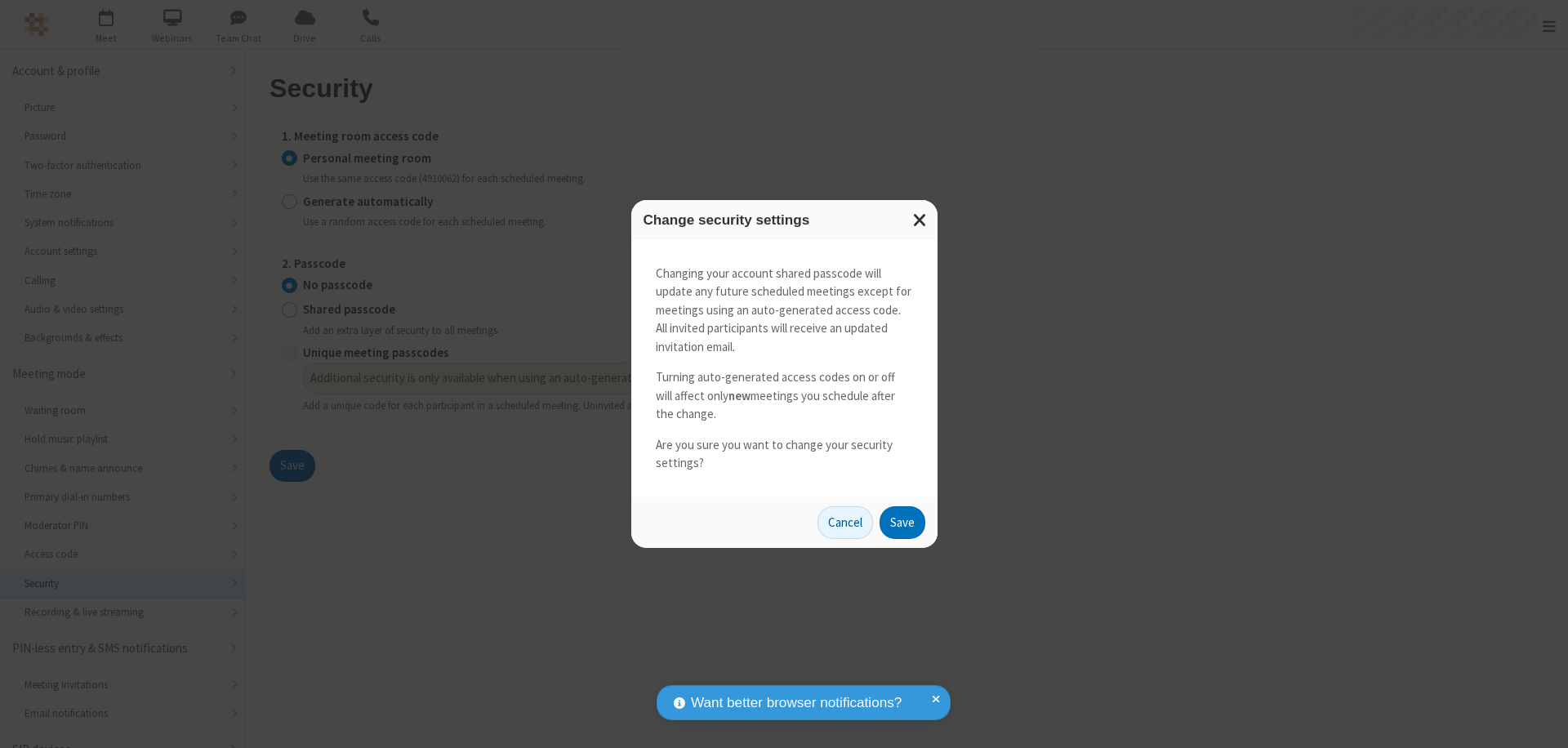
click at [902, 522] on button "Save" at bounding box center [902, 522] width 46 height 32
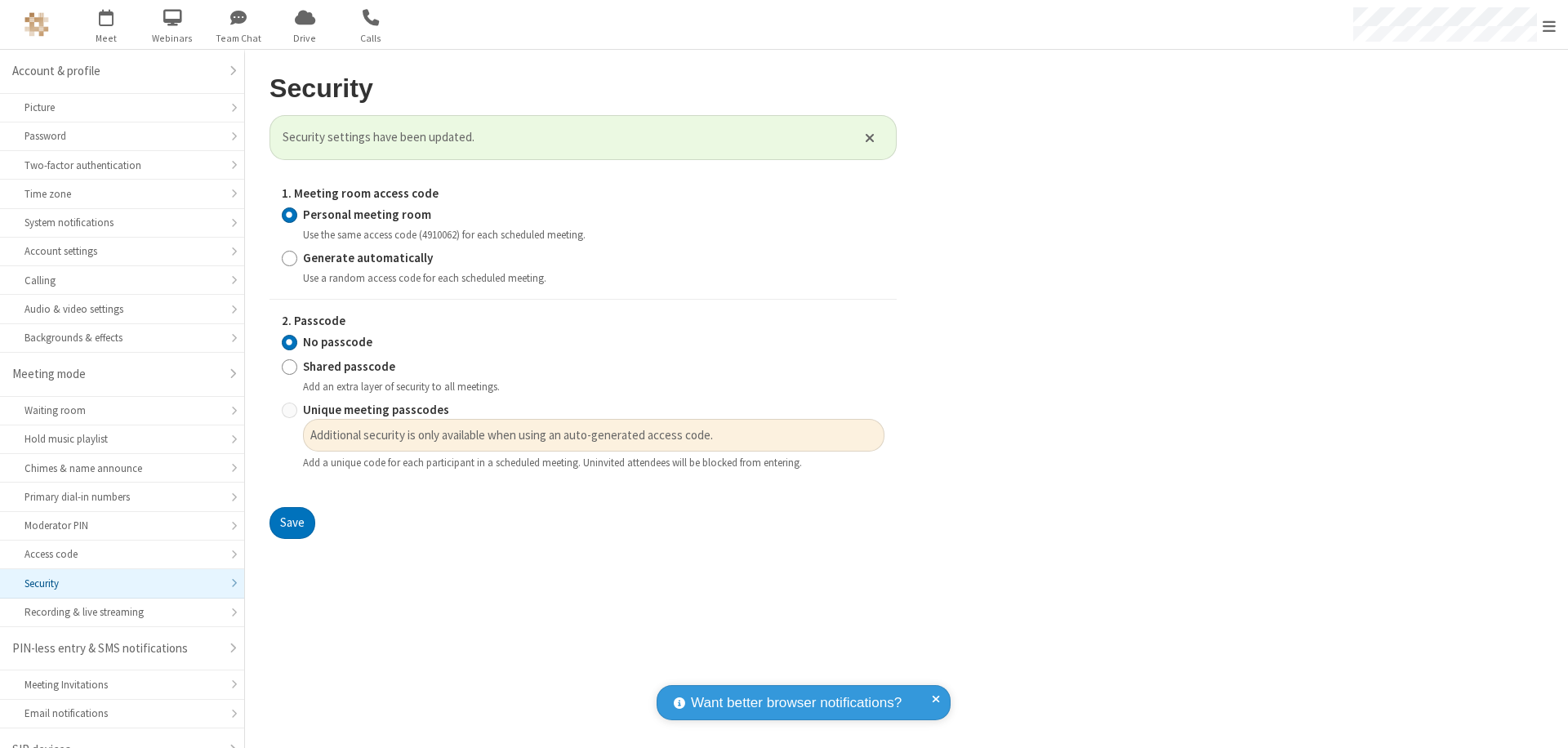
click at [1549, 25] on span "Open menu" at bounding box center [1549, 26] width 13 height 17
